Goal: Navigation & Orientation: Find specific page/section

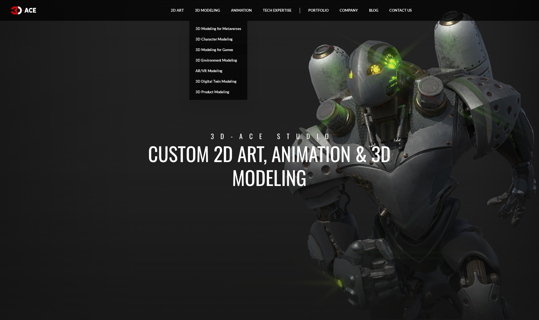
click at [216, 47] on link "3D Modeling for Games" at bounding box center [218, 49] width 58 height 11
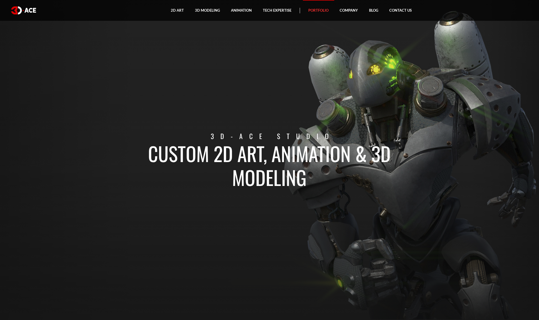
click at [315, 11] on link "Portfolio" at bounding box center [318, 10] width 31 height 21
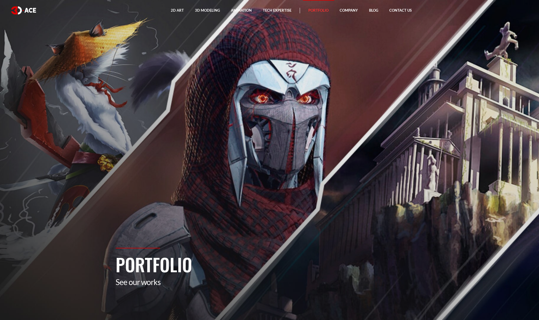
drag, startPoint x: 285, startPoint y: 42, endPoint x: 283, endPoint y: 37, distance: 5.7
drag, startPoint x: 283, startPoint y: 37, endPoint x: 279, endPoint y: 32, distance: 5.9
click at [279, 32] on section "Portfolio See our works" at bounding box center [269, 160] width 539 height 320
drag, startPoint x: 278, startPoint y: 40, endPoint x: 276, endPoint y: 35, distance: 5.1
drag, startPoint x: 276, startPoint y: 35, endPoint x: 275, endPoint y: 32, distance: 2.8
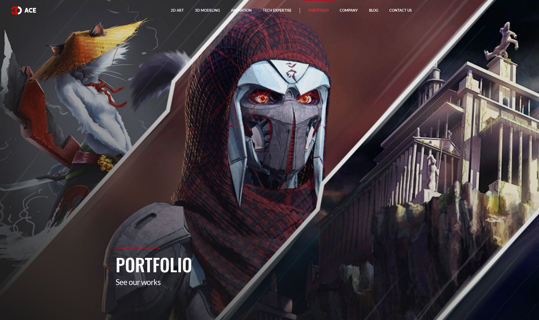
drag, startPoint x: 275, startPoint y: 32, endPoint x: 276, endPoint y: 27, distance: 5.6
click at [277, 25] on section "Portfolio See our works" at bounding box center [269, 160] width 539 height 320
drag, startPoint x: 299, startPoint y: 39, endPoint x: 299, endPoint y: 35, distance: 3.6
drag, startPoint x: 299, startPoint y: 35, endPoint x: 300, endPoint y: 31, distance: 3.6
drag, startPoint x: 300, startPoint y: 31, endPoint x: 328, endPoint y: 22, distance: 29.6
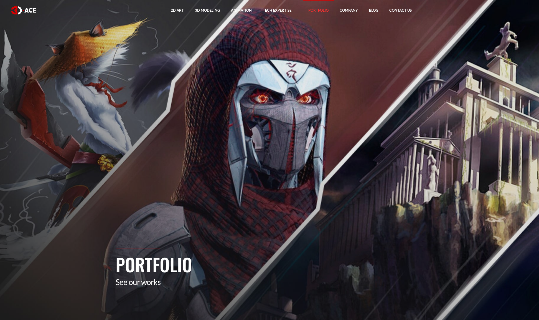
drag, startPoint x: 328, startPoint y: 22, endPoint x: 304, endPoint y: 36, distance: 27.5
drag, startPoint x: 304, startPoint y: 36, endPoint x: 332, endPoint y: 24, distance: 30.3
drag, startPoint x: 332, startPoint y: 24, endPoint x: 370, endPoint y: 17, distance: 39.1
click at [370, 17] on link "Blog" at bounding box center [374, 10] width 20 height 21
